Goal: Check status: Check status

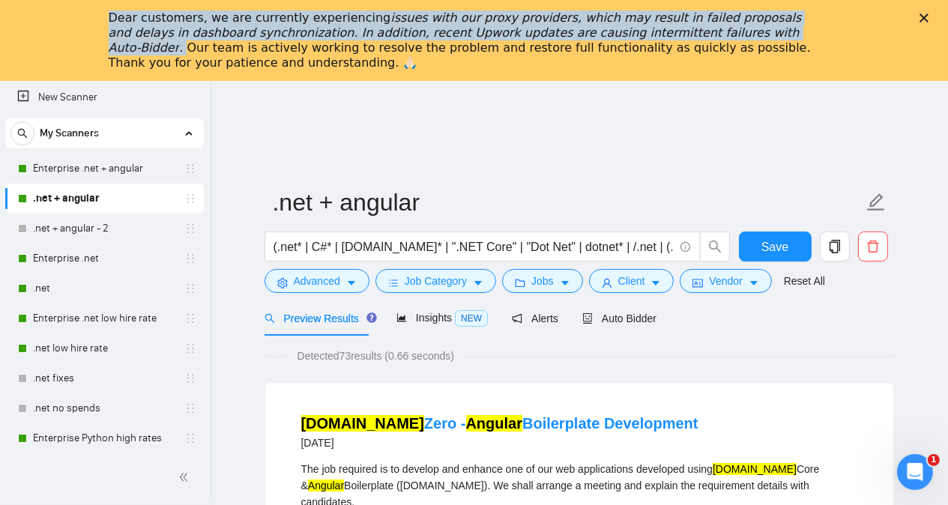
drag, startPoint x: 117, startPoint y: 18, endPoint x: 704, endPoint y: 38, distance: 587.6
click at [704, 38] on div "Dear customers, we are currently experiencing issues with our proxy providers, …" at bounding box center [462, 40] width 707 height 60
copy div "Dear customers, we are currently experiencing issues with our proxy providers, …"
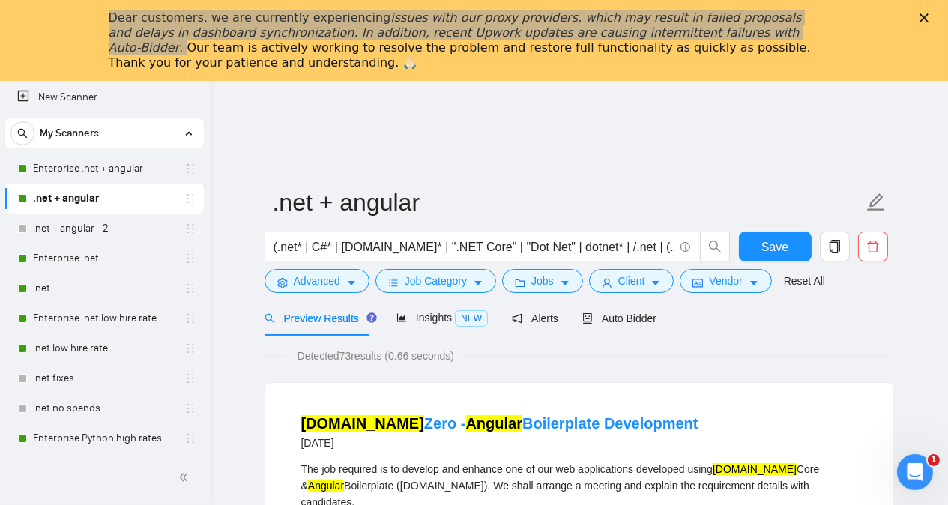
click at [704, 91] on header at bounding box center [579, 99] width 738 height 36
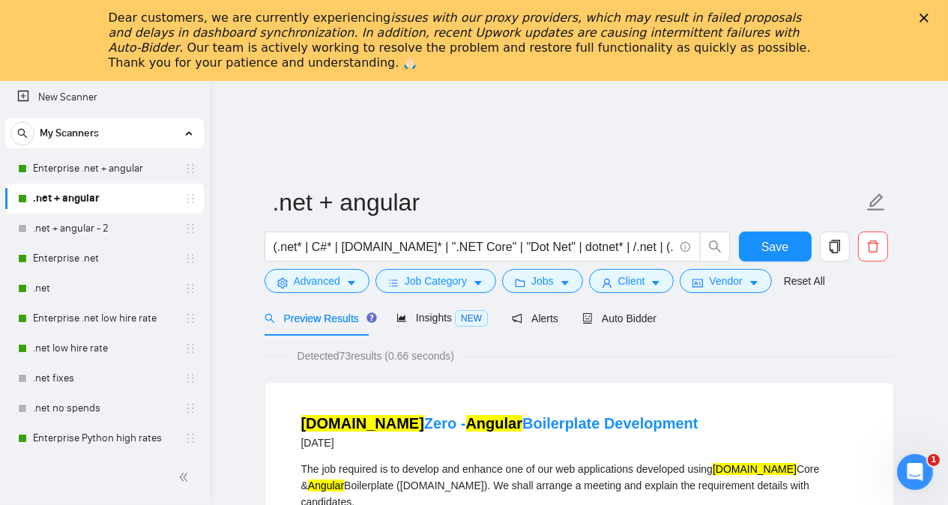
click at [846, 37] on div "Dear customers, we are currently experiencing issues with our proxy providers, …" at bounding box center [474, 40] width 948 height 69
click at [928, 19] on icon "Close" at bounding box center [923, 17] width 9 height 9
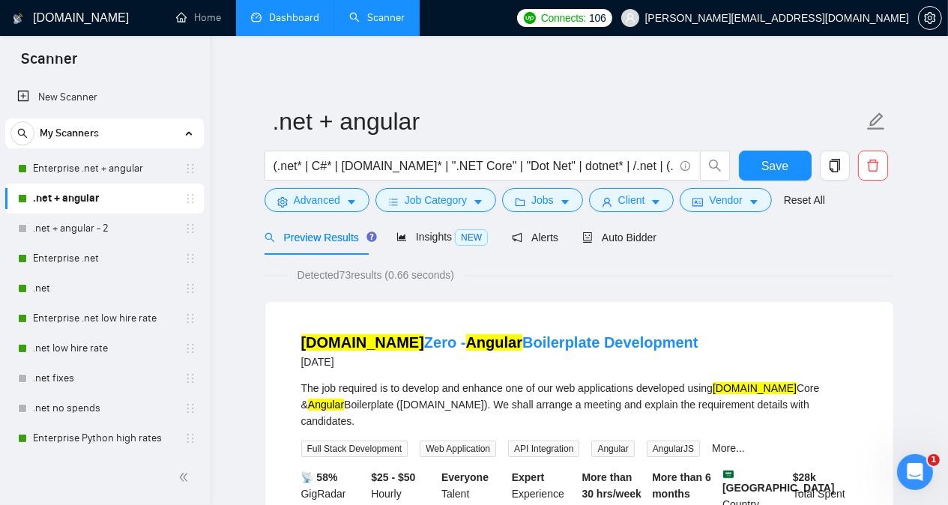
click at [291, 19] on link "Dashboard" at bounding box center [285, 17] width 68 height 13
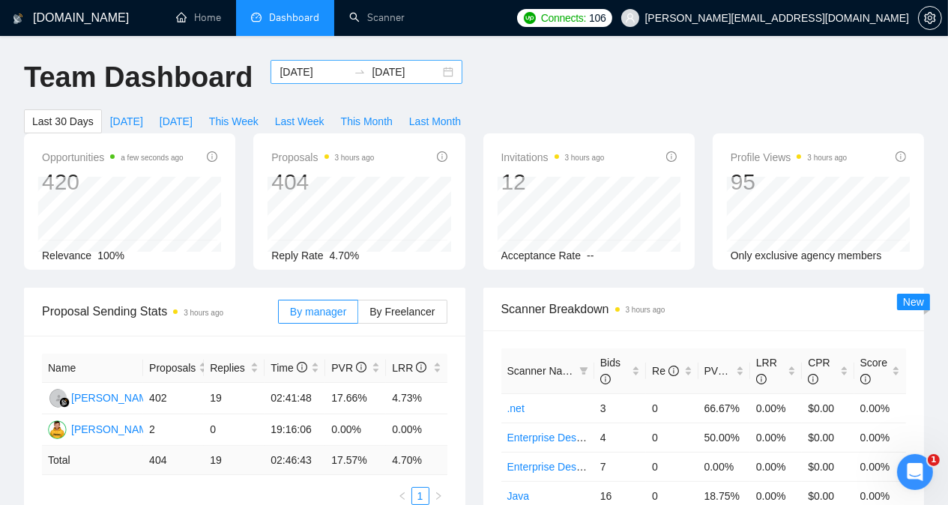
click at [297, 62] on div "[DATE] [DATE]" at bounding box center [366, 72] width 192 height 24
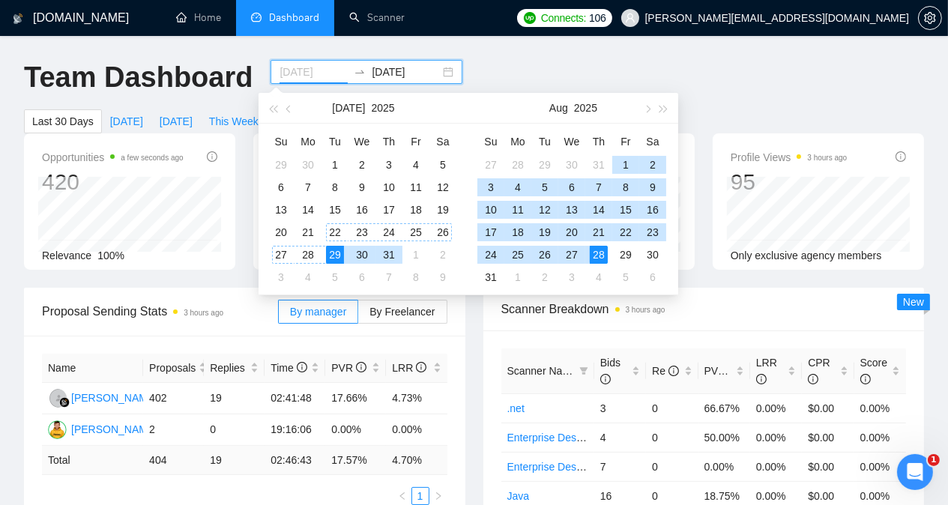
type input "[DATE]"
click at [333, 256] on div "29" at bounding box center [335, 255] width 18 height 18
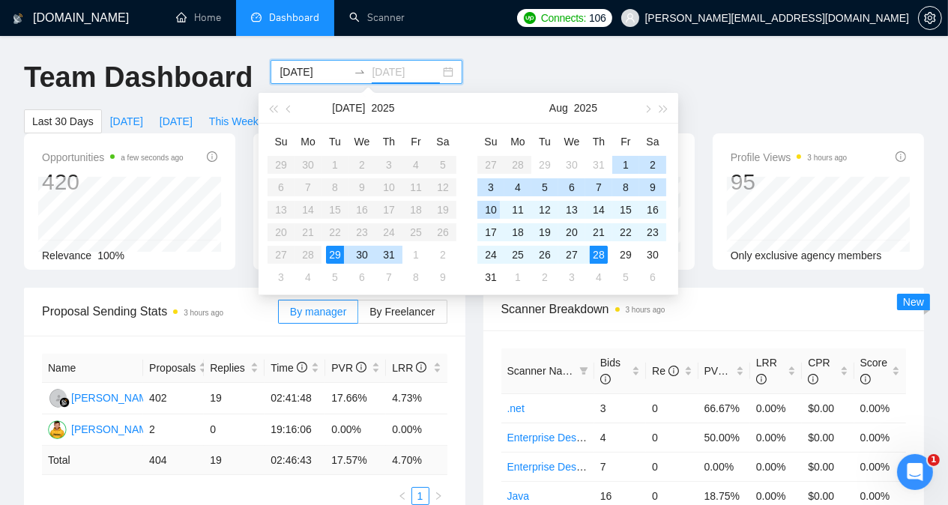
type input "[DATE]"
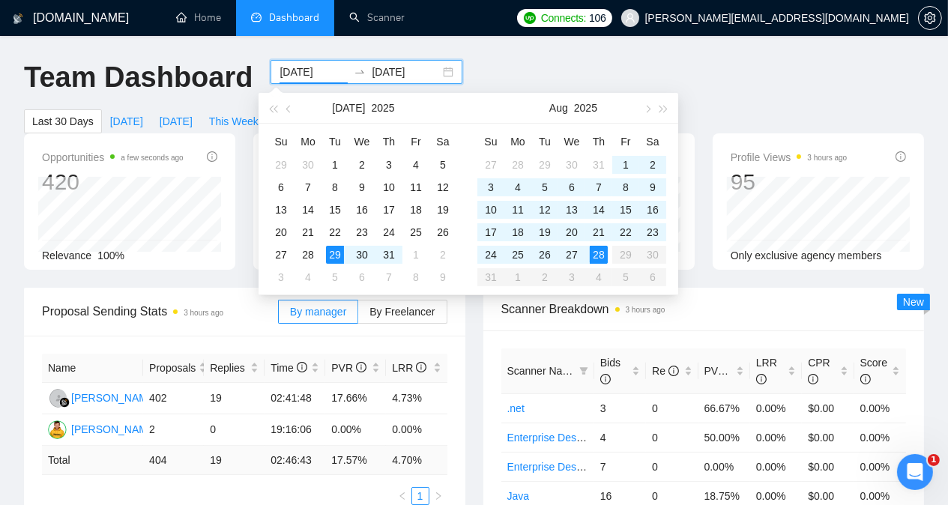
click at [288, 67] on input "[DATE]" at bounding box center [313, 72] width 68 height 16
type input "[DATE]"
click at [543, 255] on div "26" at bounding box center [545, 255] width 18 height 18
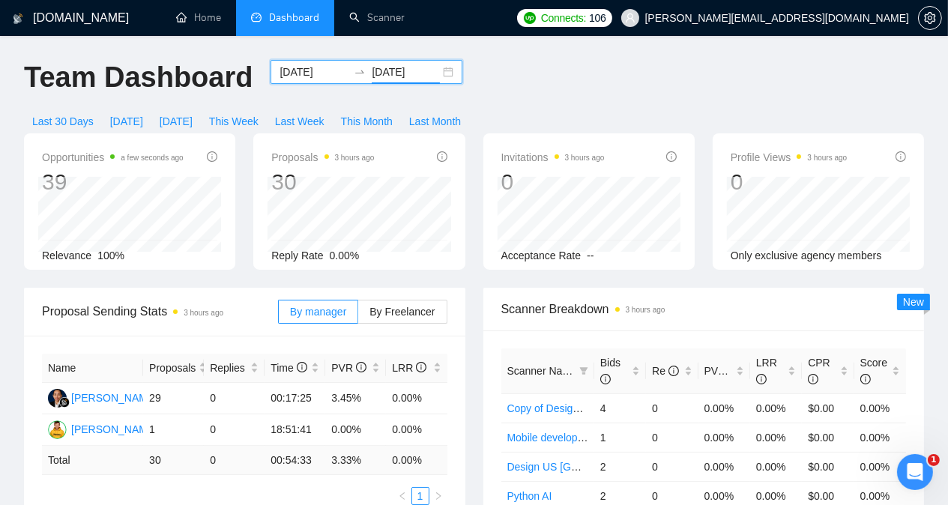
click at [393, 73] on input "[DATE]" at bounding box center [406, 72] width 68 height 16
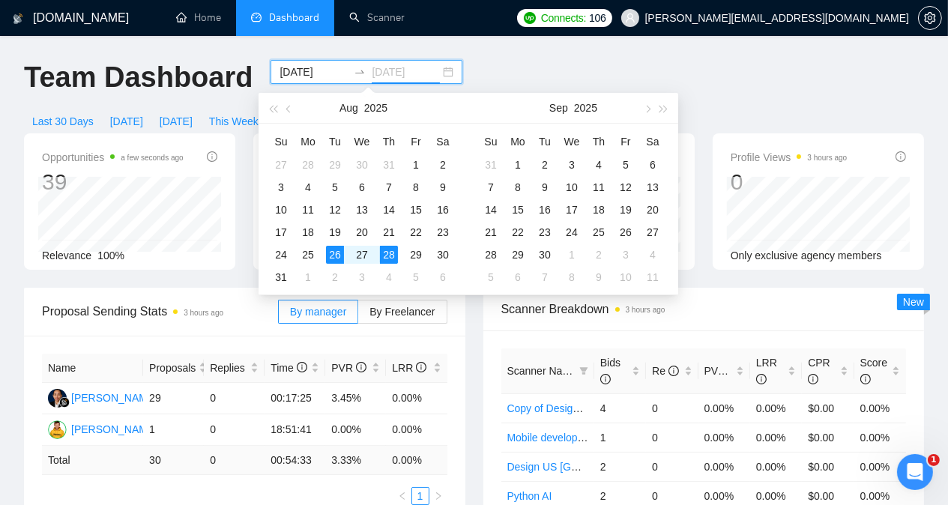
type input "[DATE]"
click at [336, 253] on div "26" at bounding box center [335, 255] width 18 height 18
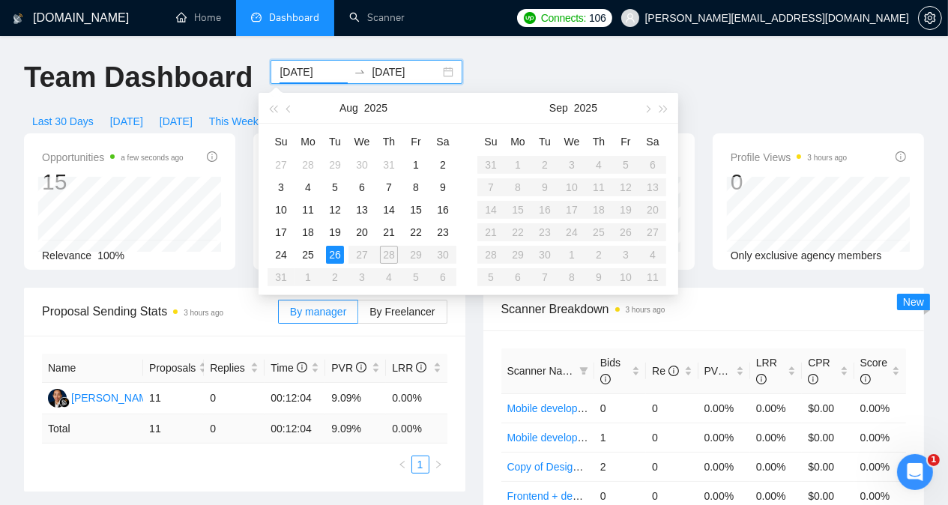
click at [357, 253] on table "Su Mo Tu We Th Fr Sa 27 28 29 30 31 1 2 3 4 5 6 7 8 9 10 11 12 13 14 15 16 17 1…" at bounding box center [361, 209] width 189 height 159
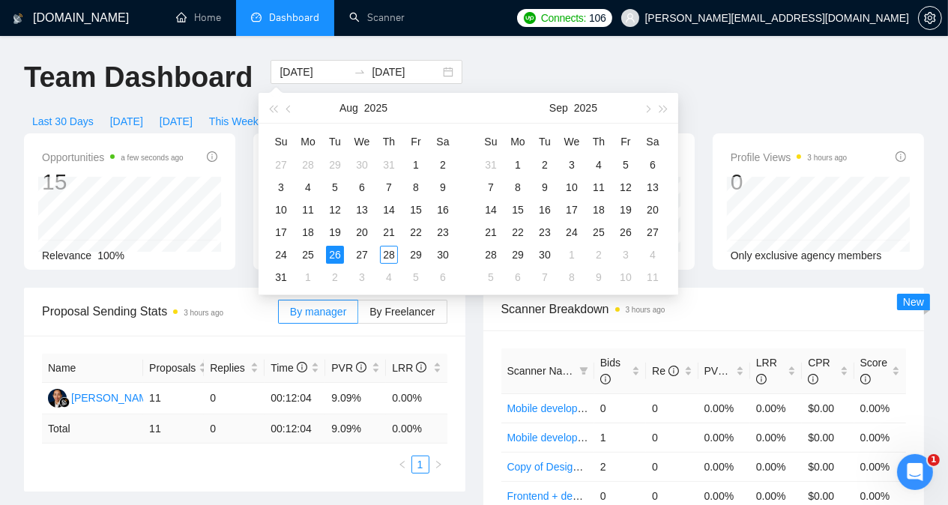
click at [478, 109] on div "Last 30 Days [DATE] [DATE] This Week Last Week This Month Last Month" at bounding box center [246, 121] width 463 height 24
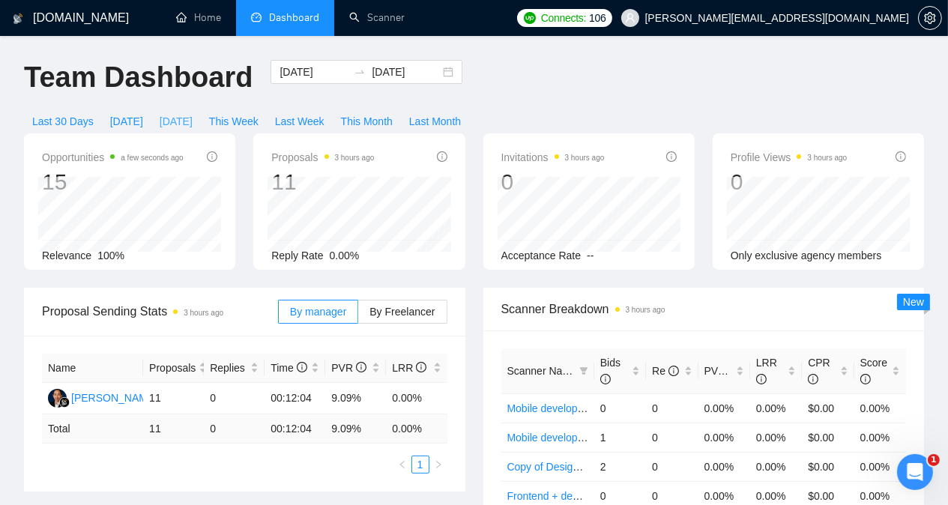
click at [193, 113] on span "[DATE]" at bounding box center [176, 121] width 33 height 16
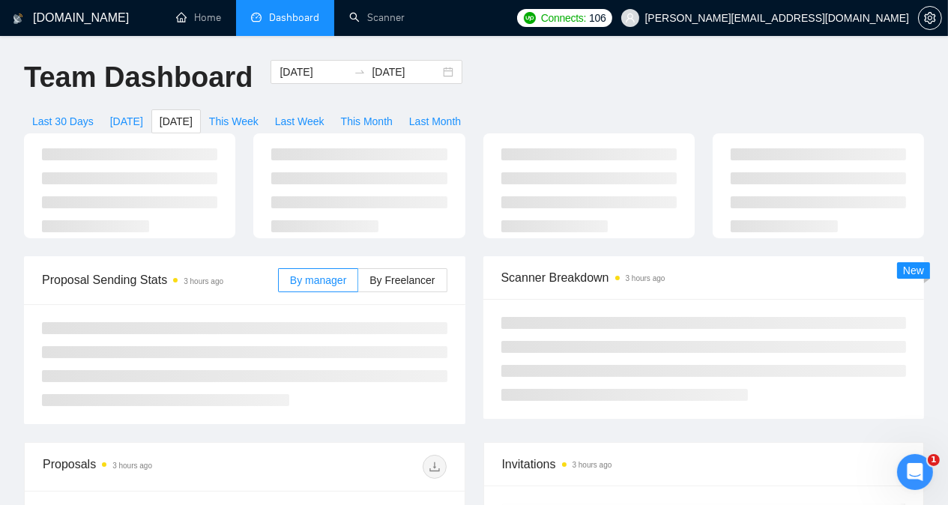
type input "[DATE]"
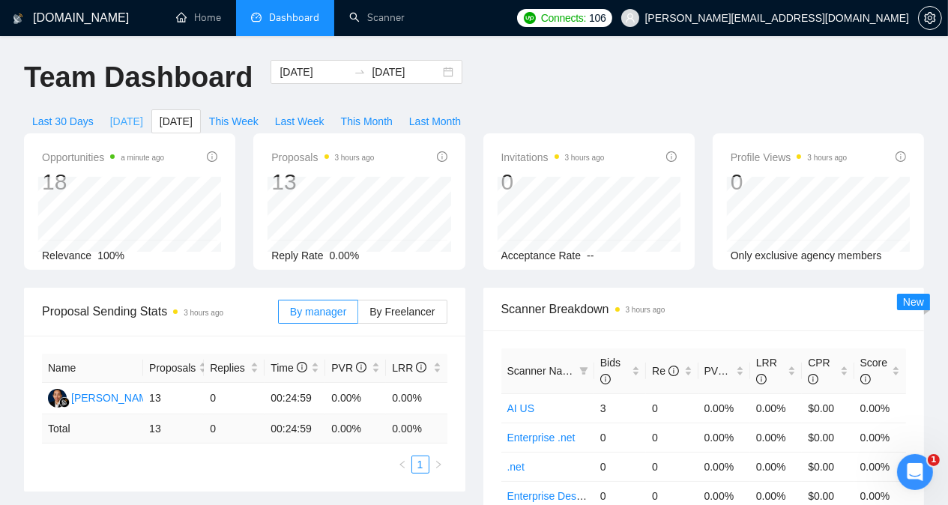
click at [143, 113] on span "[DATE]" at bounding box center [126, 121] width 33 height 16
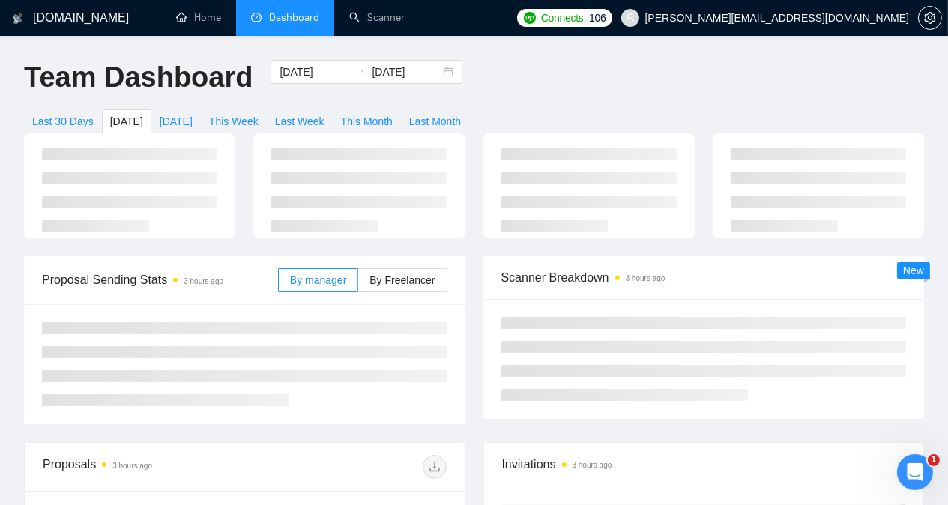
type input "[DATE]"
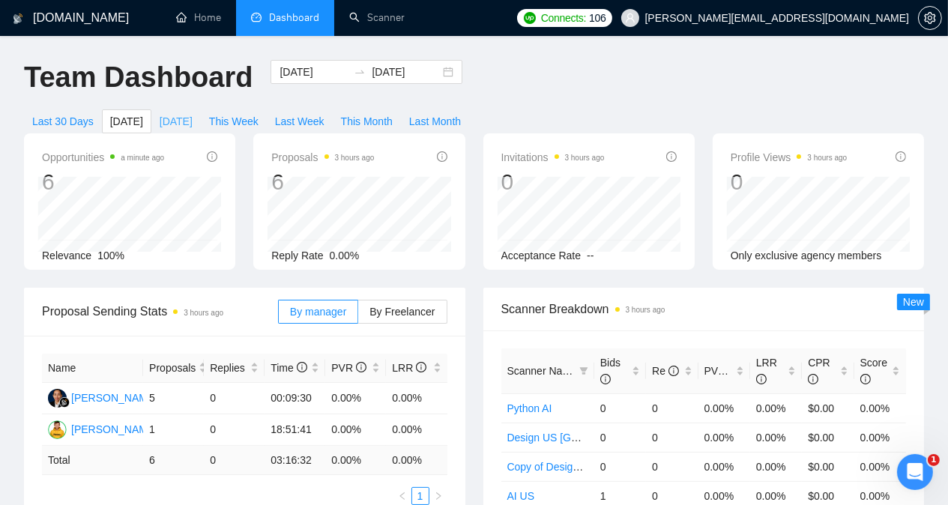
click at [193, 113] on span "[DATE]" at bounding box center [176, 121] width 33 height 16
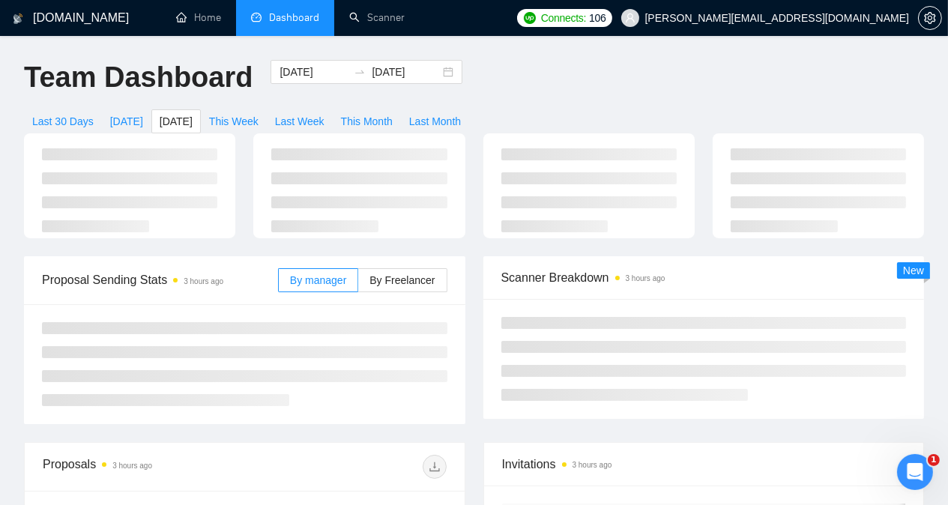
type input "[DATE]"
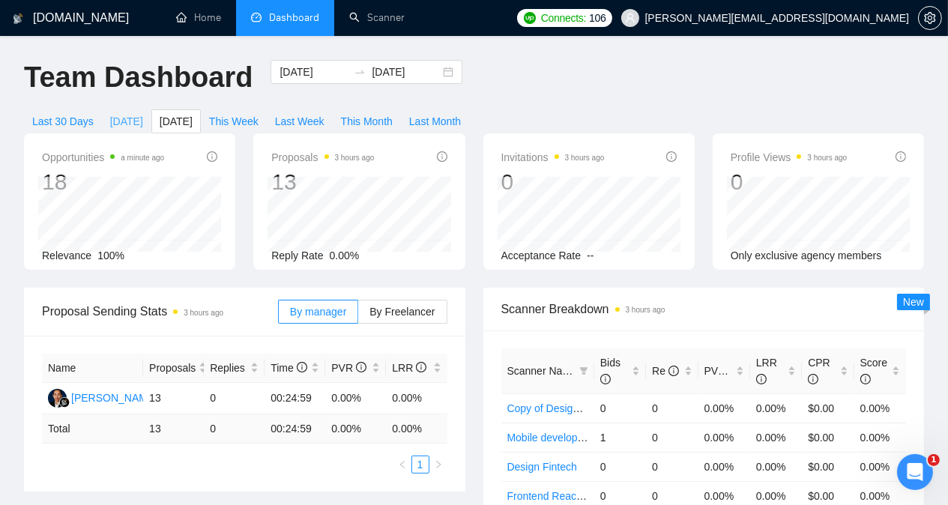
click at [143, 113] on span "[DATE]" at bounding box center [126, 121] width 33 height 16
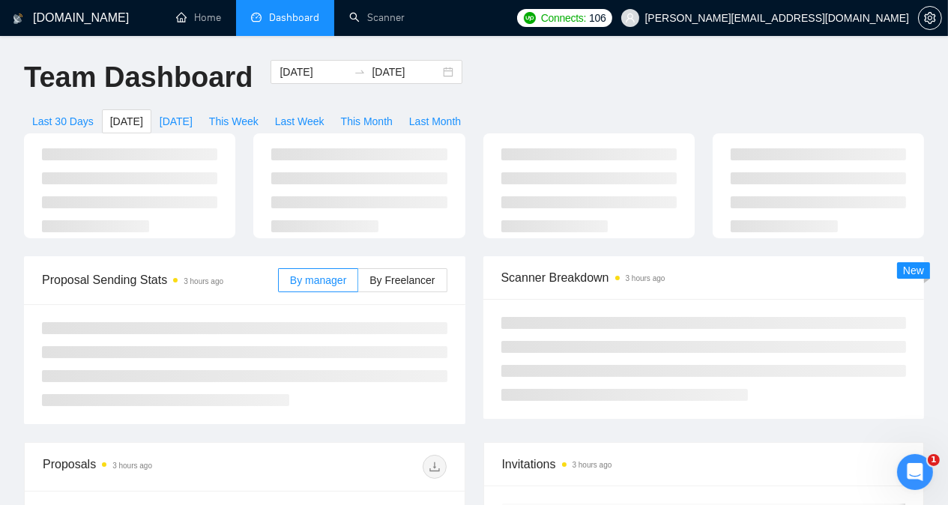
type input "[DATE]"
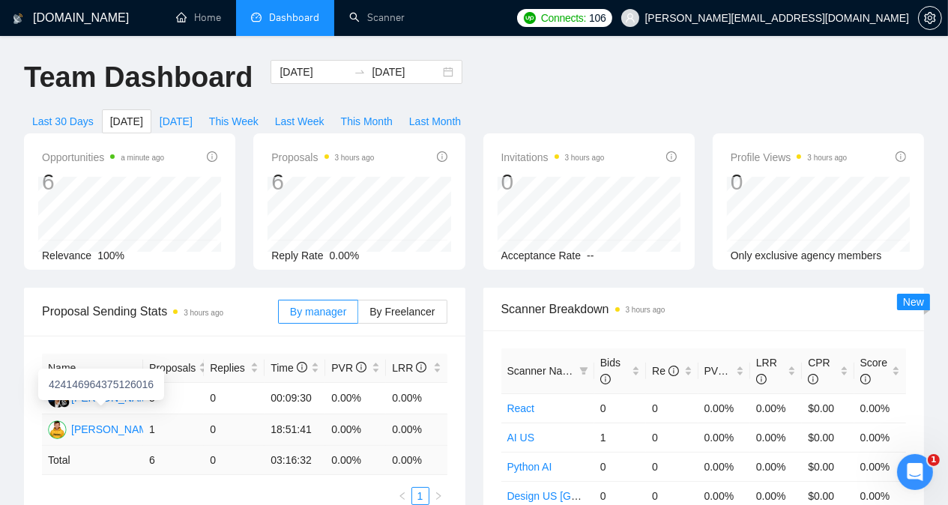
click at [94, 421] on div "[PERSON_NAME]" at bounding box center [114, 429] width 86 height 16
click at [461, 113] on span "Last Month" at bounding box center [435, 121] width 52 height 16
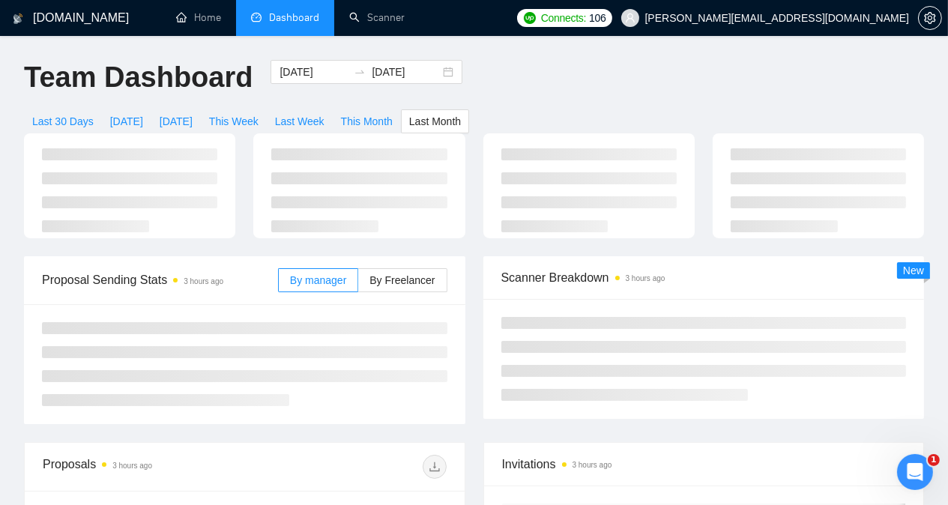
type input "[DATE]"
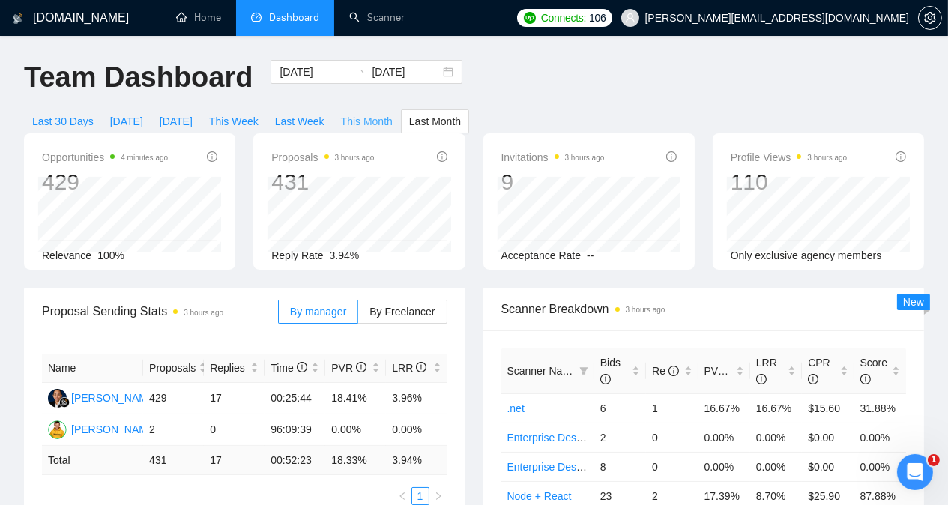
click at [393, 113] on span "This Month" at bounding box center [367, 121] width 52 height 16
type input "[DATE]"
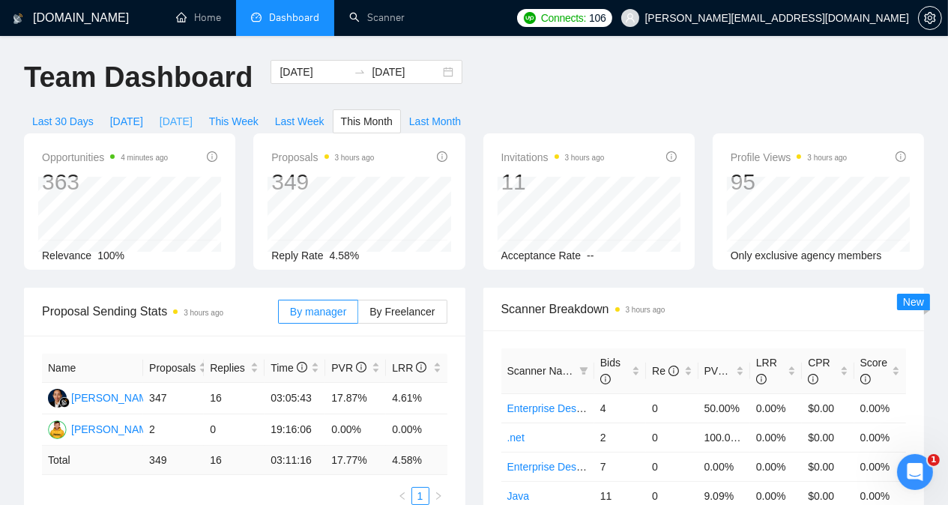
click at [193, 113] on span "[DATE]" at bounding box center [176, 121] width 33 height 16
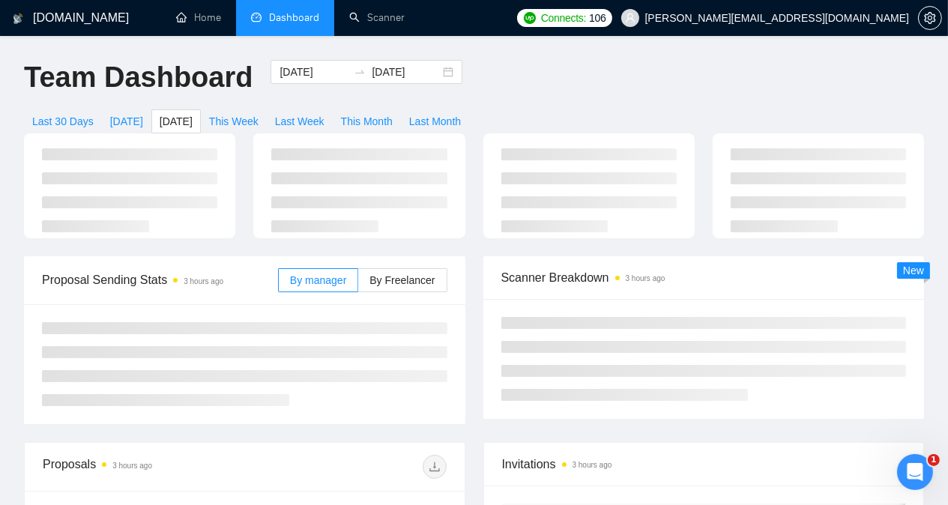
type input "[DATE]"
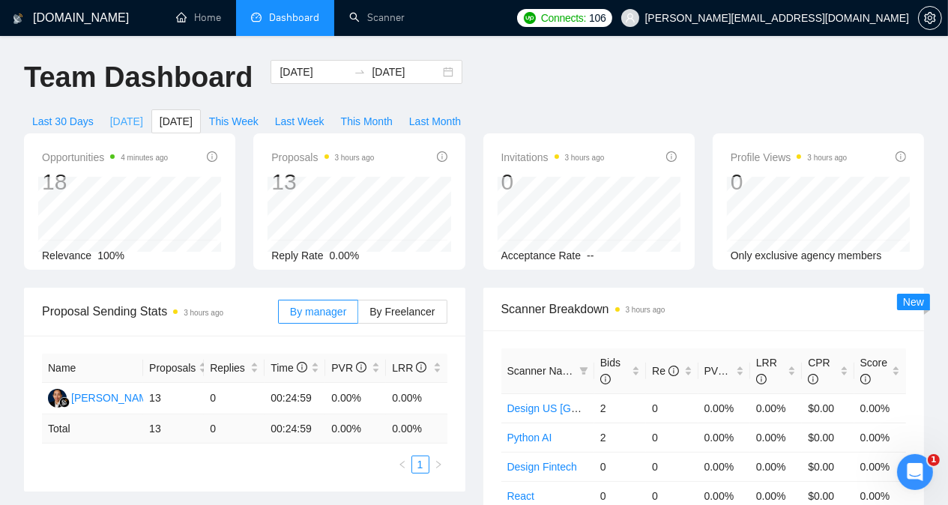
click at [143, 113] on span "[DATE]" at bounding box center [126, 121] width 33 height 16
type input "[DATE]"
